Goal: Find specific page/section: Find specific page/section

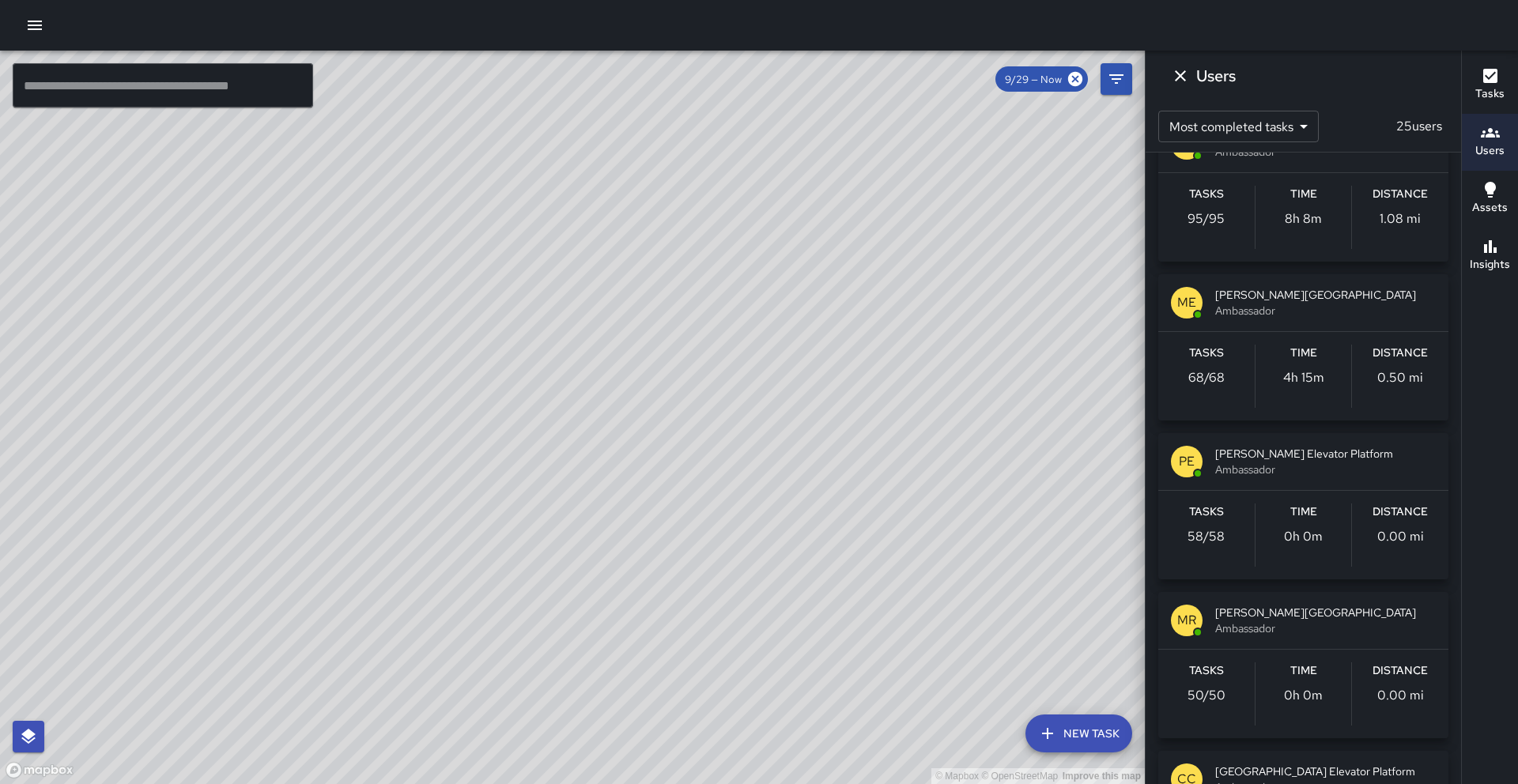
scroll to position [527, 0]
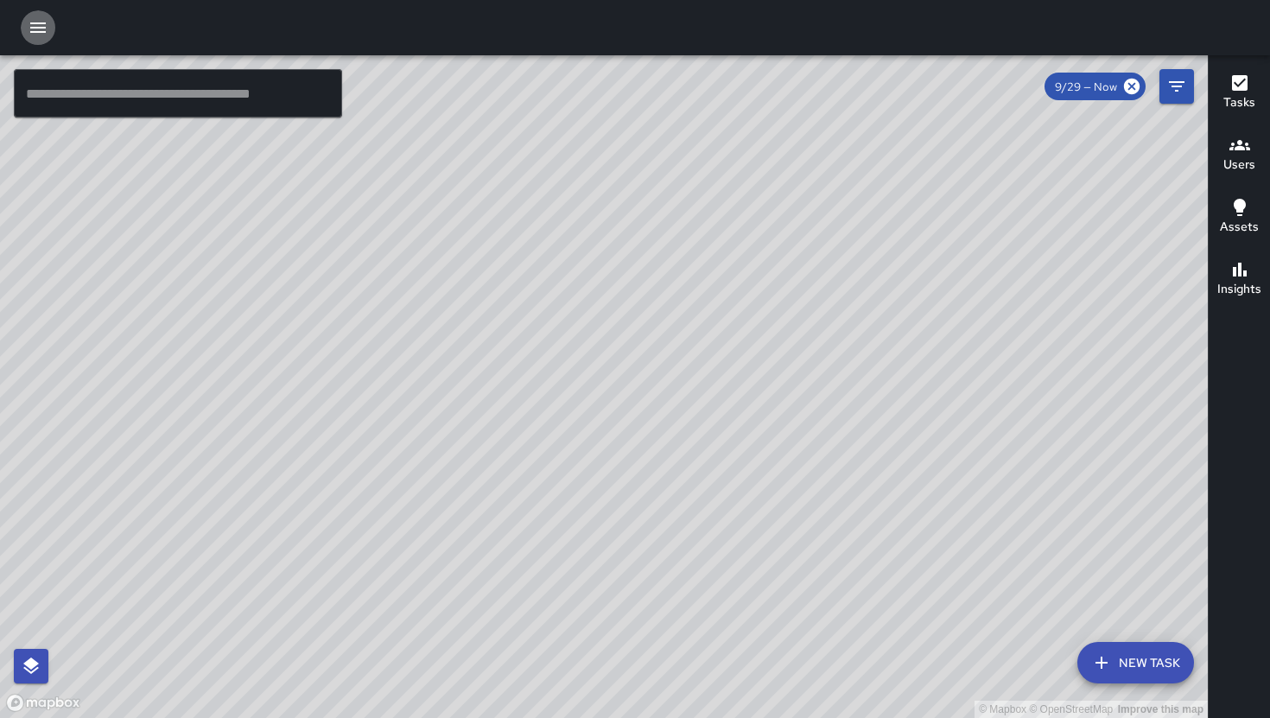
click at [41, 29] on icon "button" at bounding box center [38, 27] width 21 height 21
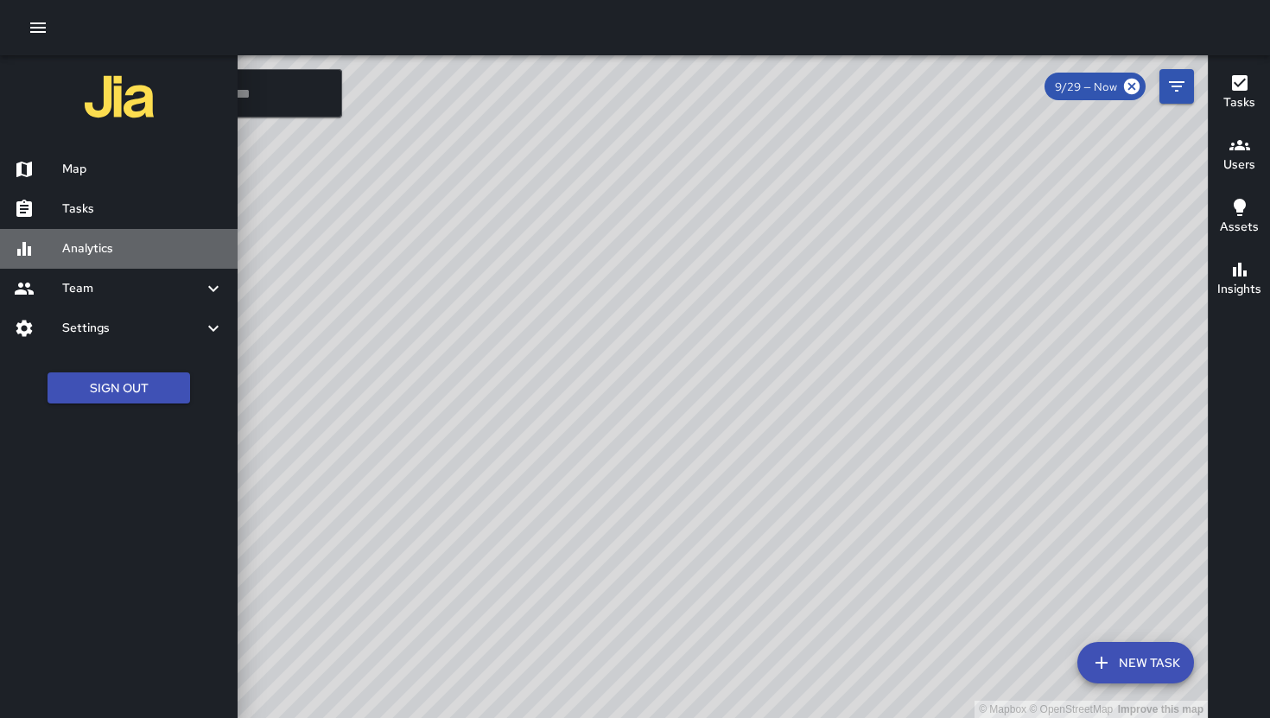
click at [119, 243] on h6 "Analytics" at bounding box center [143, 248] width 162 height 19
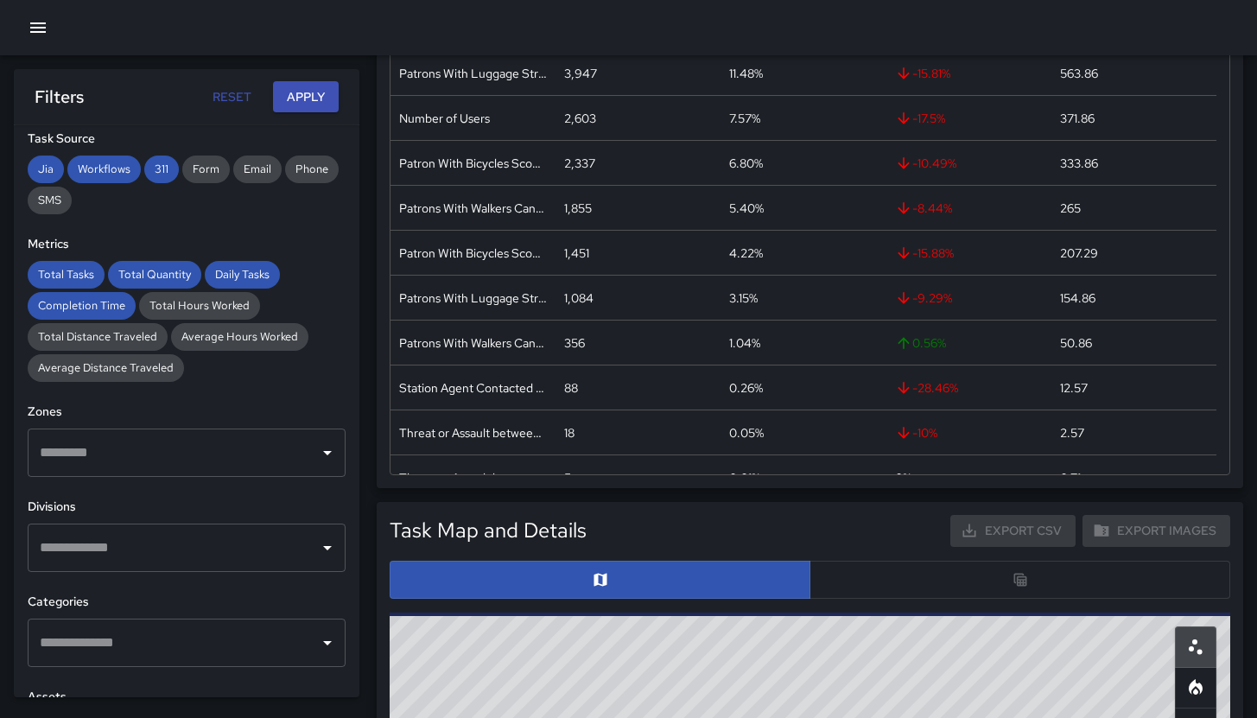
scroll to position [418, 0]
